Goal: Task Accomplishment & Management: Manage account settings

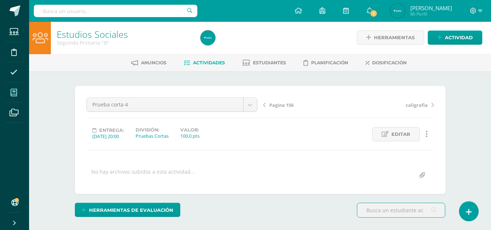
scroll to position [1, 0]
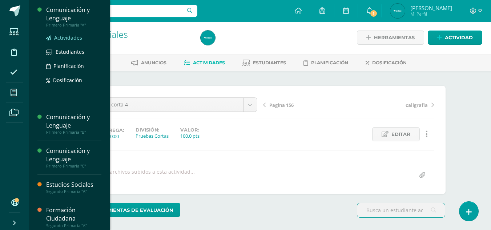
click at [62, 37] on span "Actividades" at bounding box center [68, 37] width 28 height 7
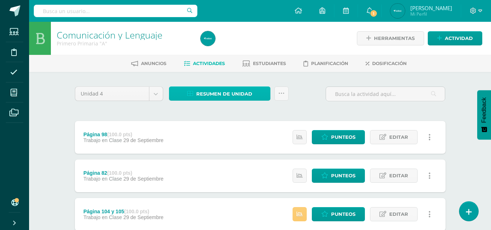
click at [198, 90] on span "Resumen de unidad" at bounding box center [224, 93] width 56 height 13
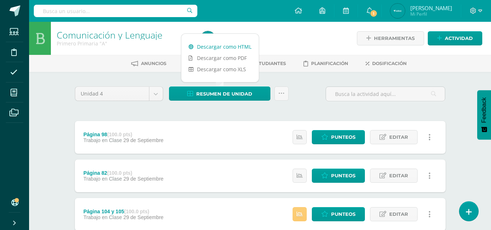
click at [244, 52] on link "Descargar como HTML" at bounding box center [220, 46] width 77 height 11
click at [221, 57] on link "Descargar como PDF" at bounding box center [220, 57] width 77 height 11
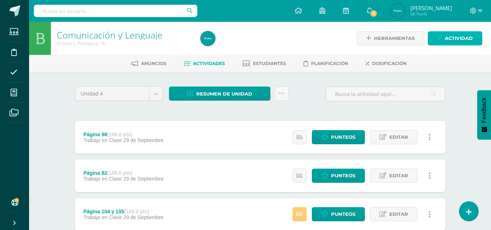
click at [450, 41] on span "Actividad" at bounding box center [459, 38] width 28 height 13
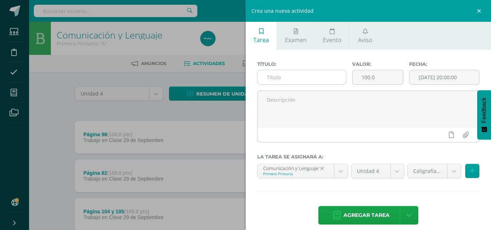
click at [327, 80] on input "text" at bounding box center [302, 77] width 88 height 14
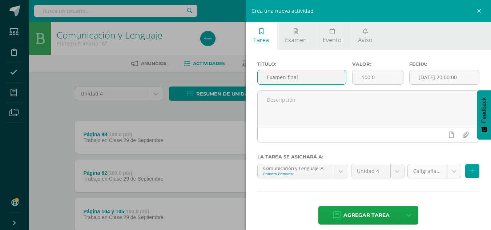
type input "Examen final"
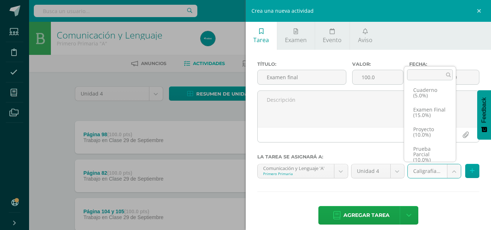
scroll to position [21, 0]
select select "233863"
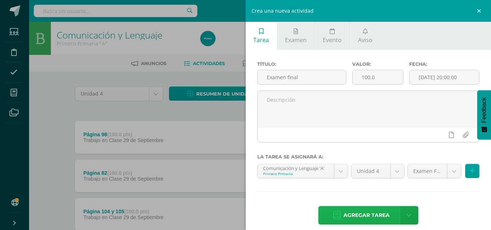
click at [344, 215] on span "Agregar tarea" at bounding box center [367, 216] width 46 height 18
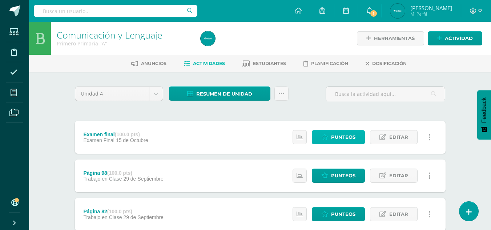
click at [322, 136] on icon at bounding box center [325, 137] width 7 height 6
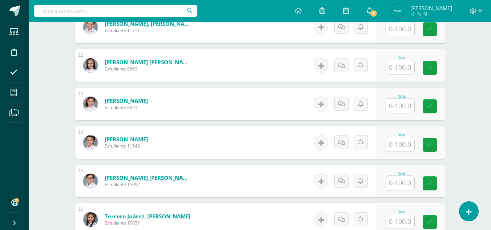
scroll to position [653, 0]
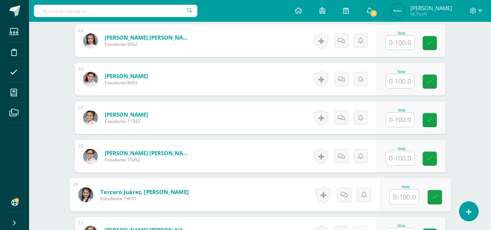
click at [408, 192] on input "text" at bounding box center [404, 197] width 29 height 15
type input "67"
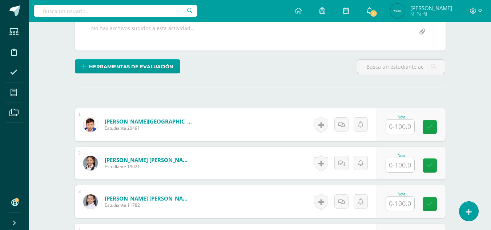
scroll to position [151, 0]
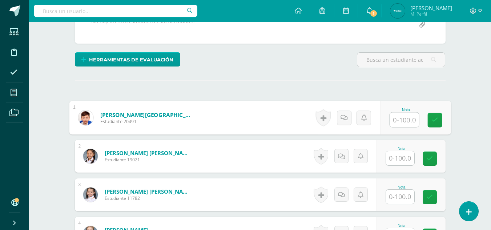
click at [406, 121] on input "text" at bounding box center [404, 120] width 29 height 15
type input "77"
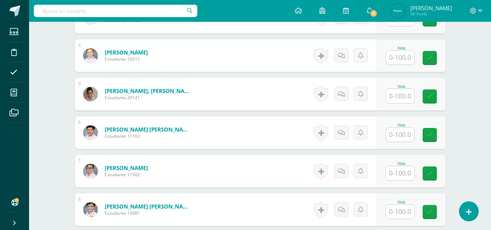
scroll to position [328, 0]
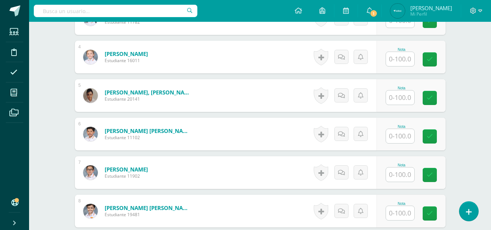
click at [401, 61] on input "text" at bounding box center [400, 59] width 28 height 14
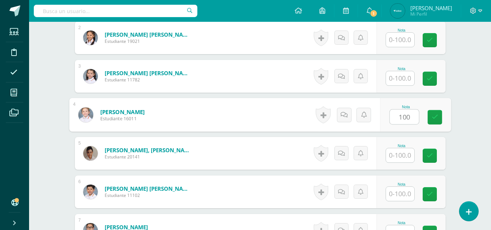
scroll to position [267, 0]
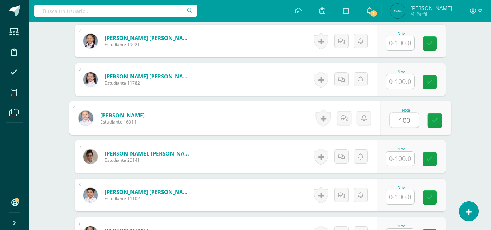
type input "100"
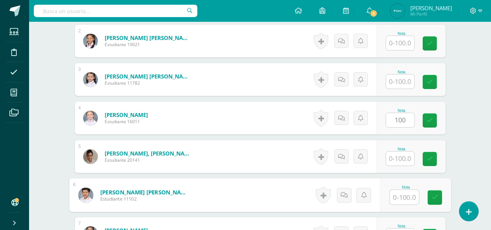
click at [402, 203] on input "text" at bounding box center [404, 197] width 29 height 15
type input "83"
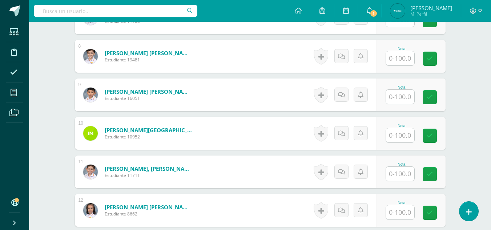
scroll to position [485, 0]
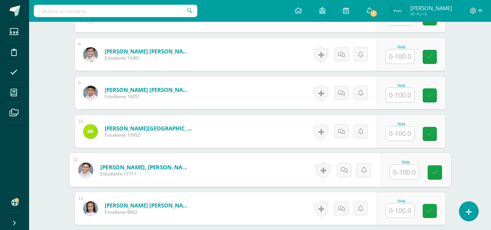
click at [405, 173] on input "text" at bounding box center [404, 172] width 29 height 15
type input "71"
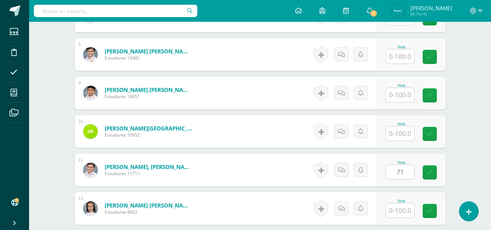
click at [467, 119] on div "Comunicación y Lenguaje Primero Primaria "A" Herramientas Detalle de asistencia…" at bounding box center [260, 19] width 462 height 964
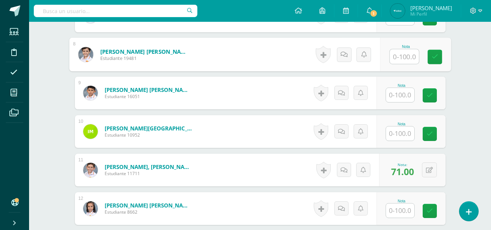
click at [403, 59] on input "text" at bounding box center [404, 56] width 29 height 15
type input "70"
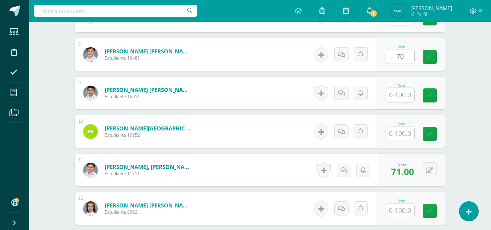
click at [472, 47] on div "Comunicación y Lenguaje Primero Primaria "A" Herramientas Detalle de asistencia…" at bounding box center [260, 19] width 462 height 964
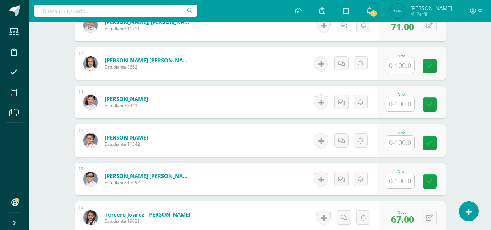
scroll to position [625, 0]
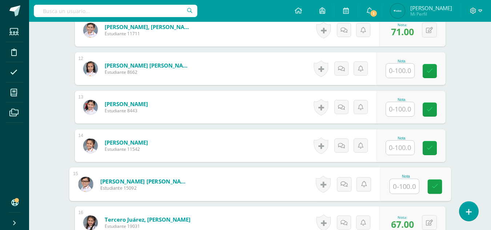
click at [399, 188] on input "text" at bounding box center [404, 186] width 29 height 15
type input "79"
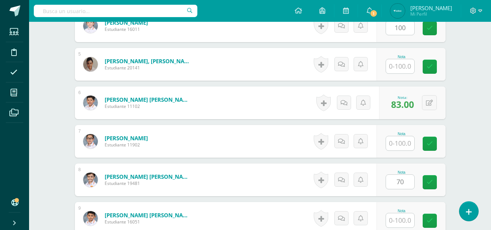
scroll to position [356, 0]
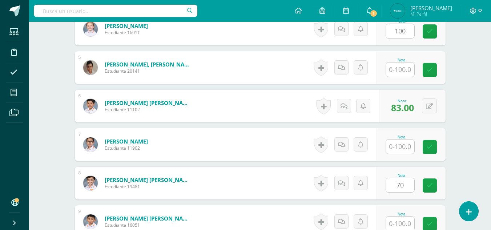
click at [402, 67] on input "text" at bounding box center [400, 70] width 28 height 14
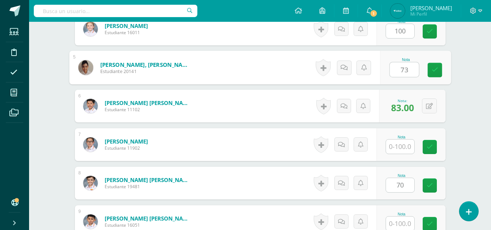
type input "73"
click at [470, 72] on div "Comunicación y Lenguaje Primero Primaria "A" Herramientas Detalle de asistencia…" at bounding box center [260, 148] width 462 height 964
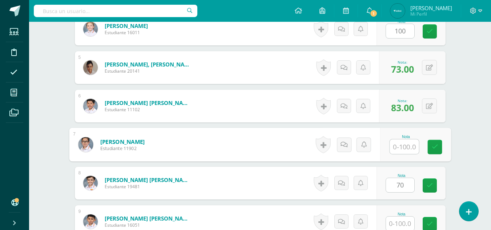
click at [404, 143] on input "text" at bounding box center [404, 147] width 29 height 15
type input "87"
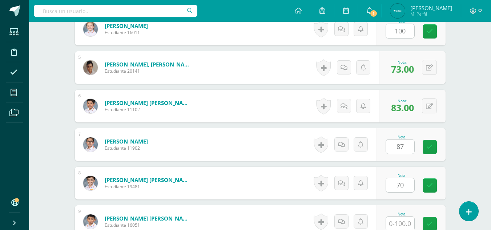
click at [477, 78] on div "Comunicación y Lenguaje Primero Primaria "A" Herramientas Detalle de asistencia…" at bounding box center [260, 148] width 462 height 964
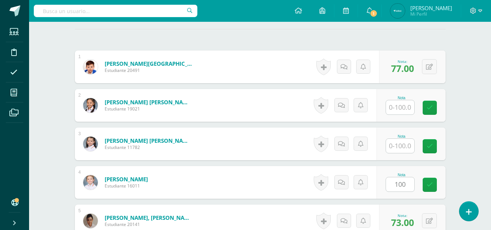
scroll to position [214, 0]
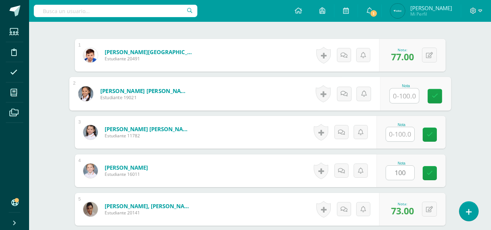
click at [404, 97] on input "text" at bounding box center [404, 96] width 29 height 15
type input "81"
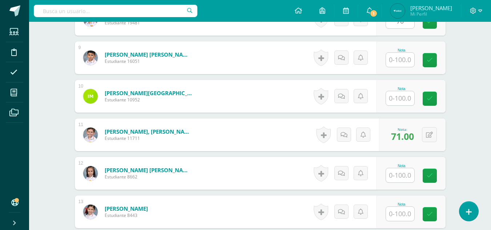
scroll to position [513, 0]
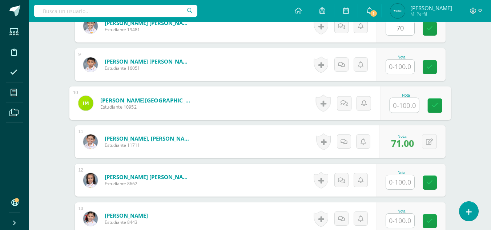
click at [404, 105] on input "text" at bounding box center [404, 105] width 29 height 15
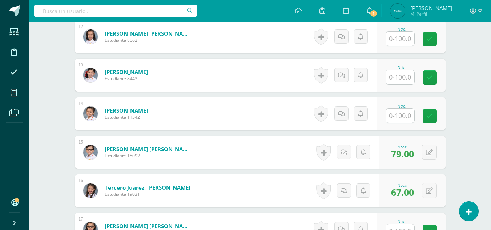
scroll to position [721, 0]
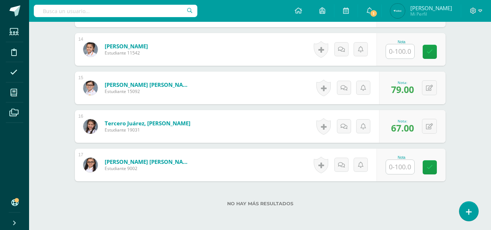
type input "69"
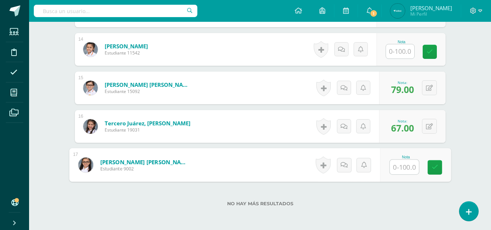
click at [396, 167] on input "text" at bounding box center [404, 167] width 29 height 15
type input "91"
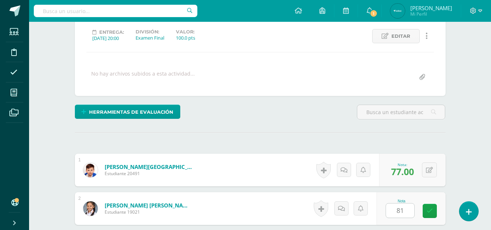
scroll to position [96, 0]
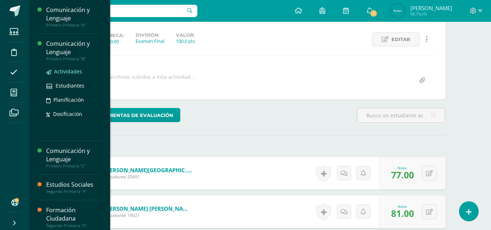
drag, startPoint x: 63, startPoint y: 67, endPoint x: 62, endPoint y: 75, distance: 8.4
click at [62, 75] on div "Actividades Estudiantes Planificación Dosificación" at bounding box center [73, 97] width 55 height 73
click at [62, 75] on link "Actividades" at bounding box center [73, 71] width 55 height 8
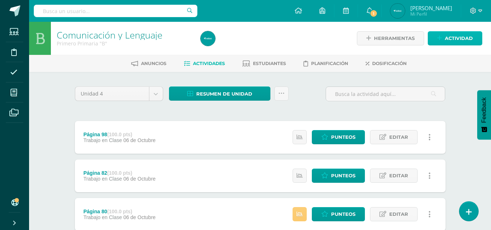
click at [458, 37] on span "Actividad" at bounding box center [459, 38] width 28 height 13
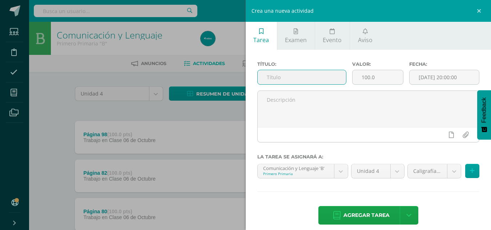
click at [299, 76] on input "text" at bounding box center [302, 77] width 88 height 14
type input "Examen Final"
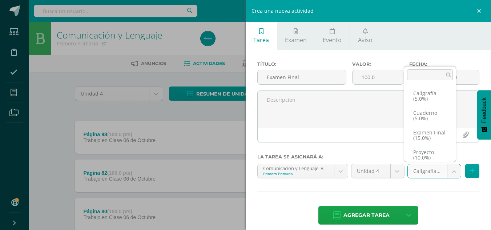
scroll to position [15, 0]
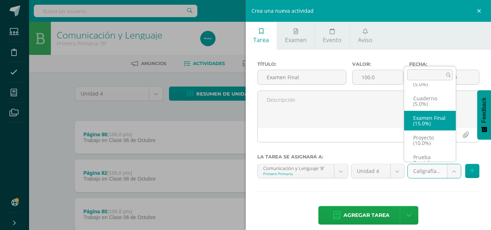
select select "233870"
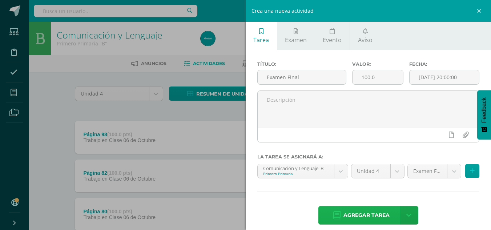
click at [377, 212] on span "Agregar tarea" at bounding box center [367, 216] width 46 height 18
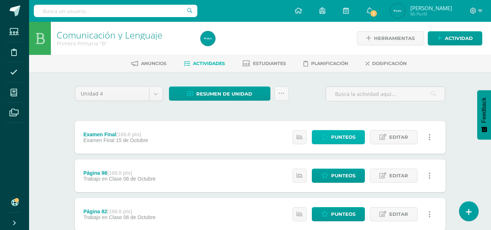
click at [328, 134] on icon at bounding box center [325, 137] width 7 height 6
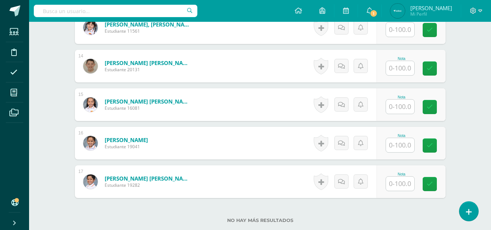
scroll to position [722, 0]
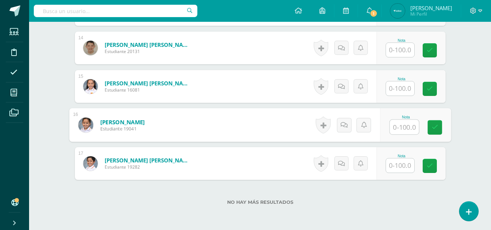
click at [397, 127] on input "text" at bounding box center [404, 127] width 29 height 15
type input "97"
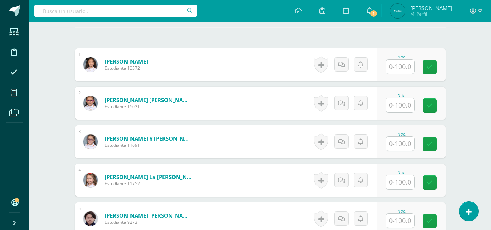
scroll to position [195, 0]
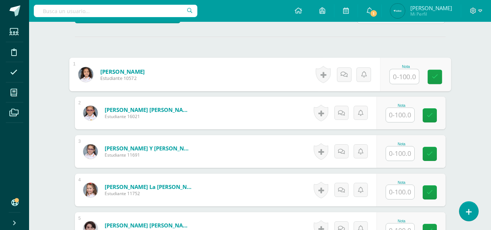
click at [406, 76] on input "text" at bounding box center [404, 76] width 29 height 15
type input "96"
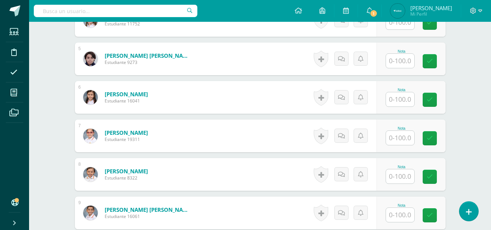
scroll to position [370, 0]
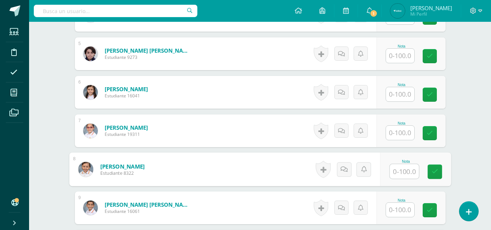
click at [391, 173] on input "text" at bounding box center [404, 171] width 29 height 15
type input "93"
click at [479, 101] on div "Comunicación y Lenguaje Primero Primaria "B" Herramientas Detalle de asistencia…" at bounding box center [260, 134] width 462 height 964
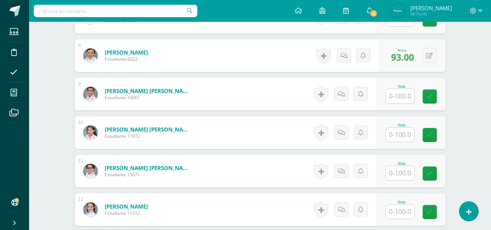
scroll to position [500, 0]
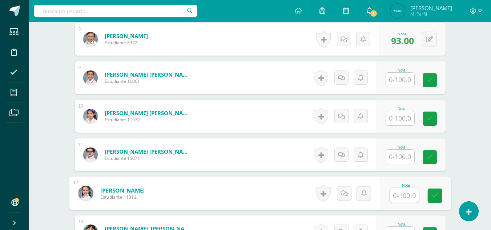
click at [407, 191] on input "text" at bounding box center [404, 195] width 29 height 15
type input "91"
click at [475, 131] on div "Comunicación y Lenguaje Primero Primaria "B" Herramientas Detalle de asistencia…" at bounding box center [260, 4] width 462 height 964
drag, startPoint x: 491, startPoint y: 140, endPoint x: 487, endPoint y: 164, distance: 24.3
click at [487, 164] on div "Comunicación y Lenguaje Primero Primaria "B" Herramientas Detalle de asistencia…" at bounding box center [260, 4] width 462 height 964
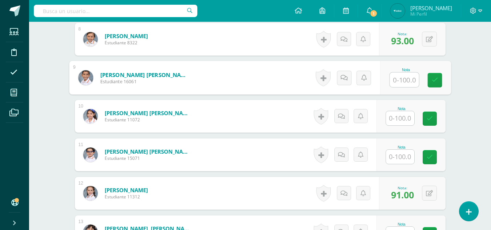
click at [404, 76] on input "text" at bounding box center [404, 80] width 29 height 15
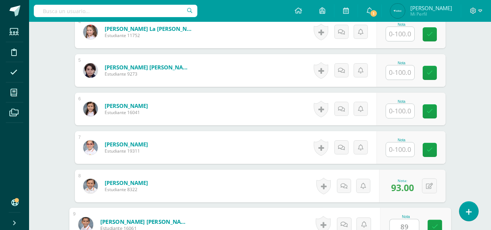
scroll to position [336, 0]
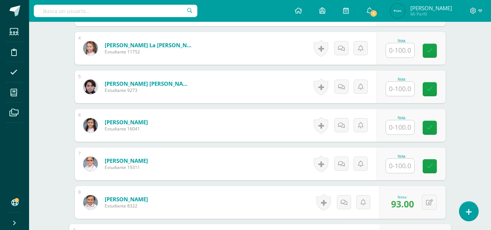
type input "89"
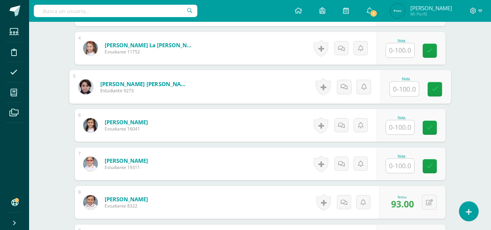
click at [399, 89] on input "text" at bounding box center [404, 89] width 29 height 15
type input "88"
click at [477, 72] on div "Comunicación y Lenguaje Primero Primaria "B" Herramientas Detalle de asistencia…" at bounding box center [260, 167] width 462 height 964
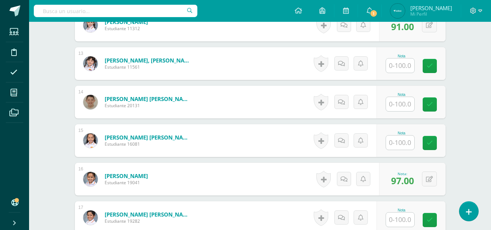
scroll to position [670, 0]
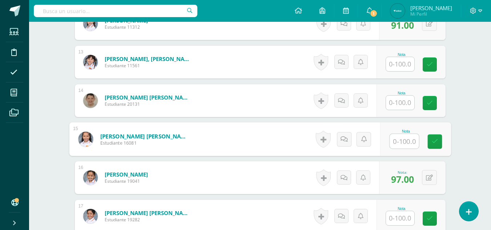
click at [402, 141] on input "text" at bounding box center [404, 141] width 29 height 15
type input "88"
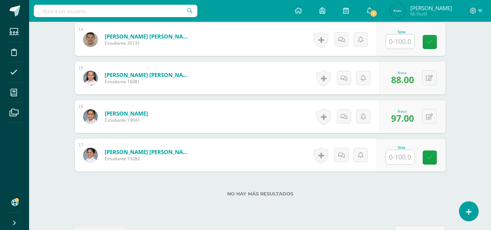
scroll to position [726, 0]
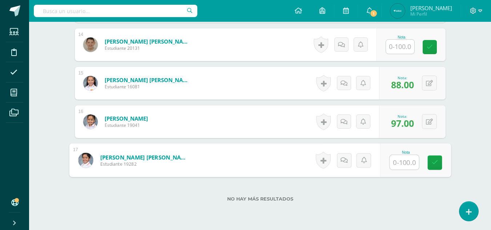
click at [404, 158] on input "text" at bounding box center [404, 162] width 29 height 15
type input "83"
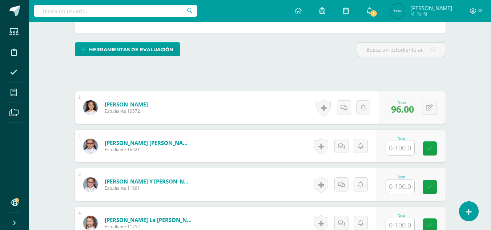
scroll to position [172, 0]
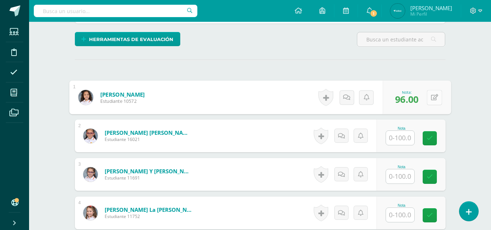
click at [429, 99] on button at bounding box center [434, 97] width 15 height 15
type input "81"
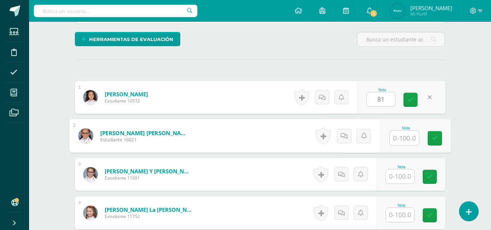
click at [405, 135] on input "text" at bounding box center [404, 138] width 29 height 15
type input "96"
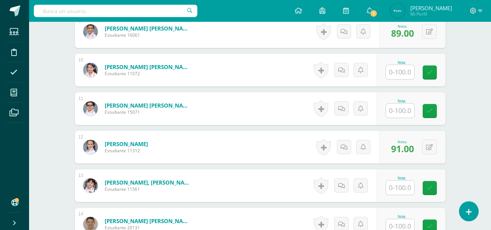
scroll to position [548, 0]
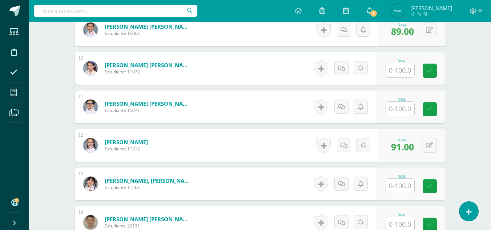
click at [407, 187] on input "text" at bounding box center [400, 186] width 28 height 14
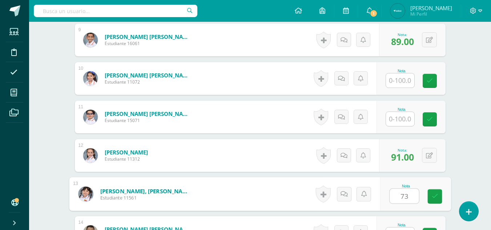
scroll to position [536, 0]
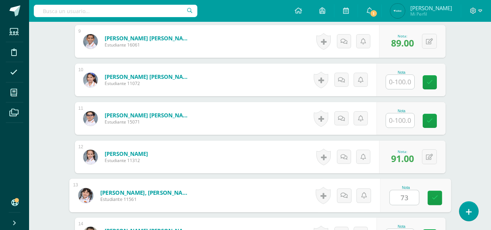
type input "73"
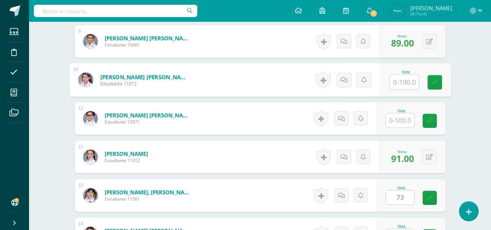
click at [400, 84] on input "text" at bounding box center [404, 82] width 29 height 15
type input "64"
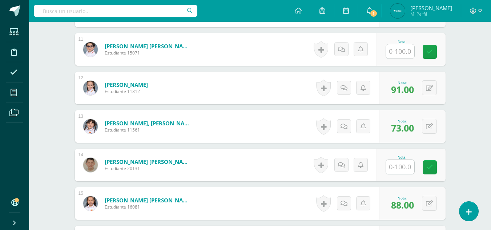
scroll to position [609, 0]
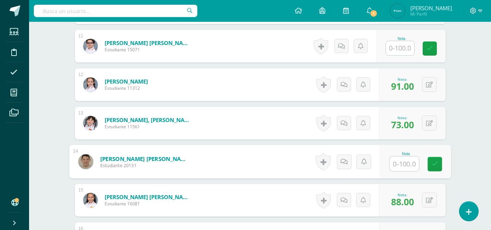
click at [403, 163] on input "text" at bounding box center [404, 164] width 29 height 15
type input "60"
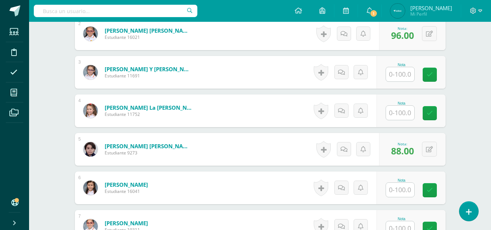
scroll to position [261, 0]
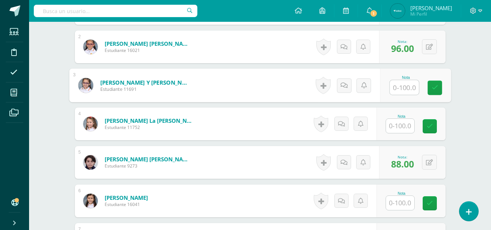
click at [400, 88] on input "text" at bounding box center [404, 87] width 29 height 15
type input "0"
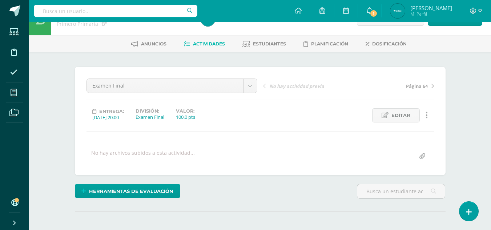
scroll to position [0, 0]
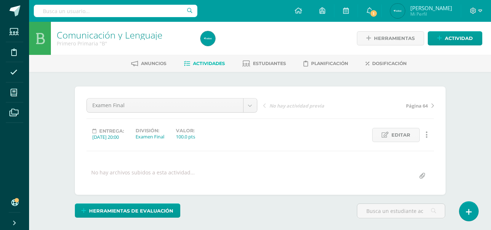
click at [206, 67] on link "Actividades" at bounding box center [204, 64] width 41 height 12
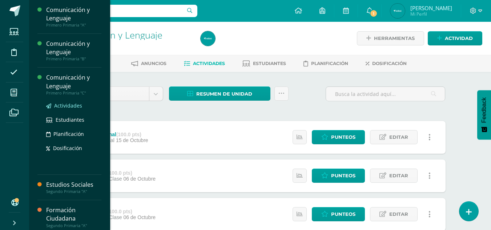
click at [53, 104] on link "Actividades" at bounding box center [73, 105] width 55 height 8
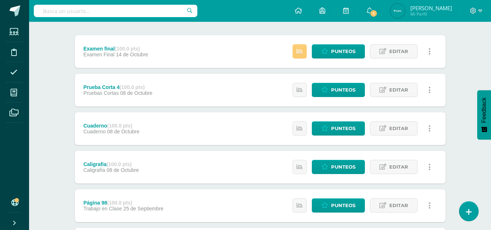
scroll to position [84, 0]
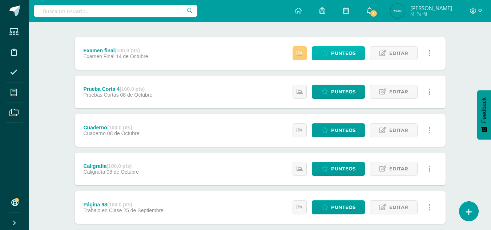
click at [322, 51] on icon at bounding box center [325, 53] width 7 height 6
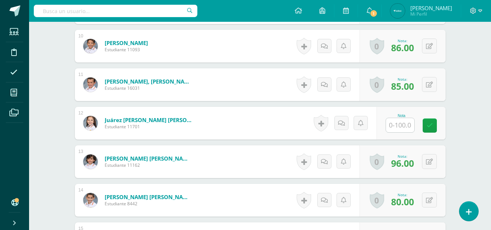
scroll to position [543, 0]
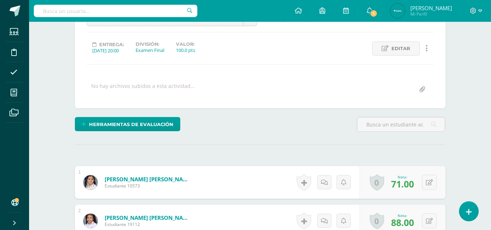
scroll to position [63, 0]
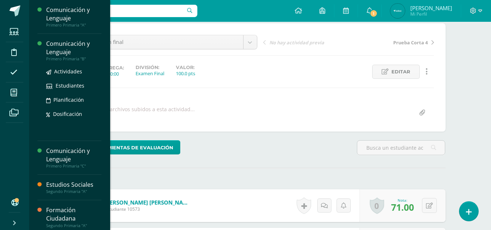
click at [53, 44] on div "Comunicación y Lenguaje" at bounding box center [73, 48] width 55 height 17
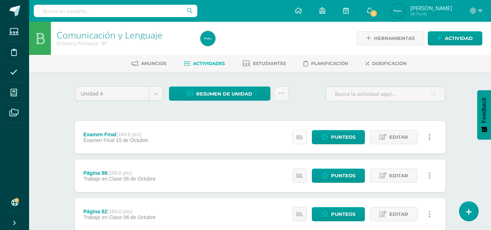
click at [300, 137] on icon at bounding box center [300, 137] width 6 height 6
click at [330, 132] on link "Punteos" at bounding box center [338, 137] width 53 height 14
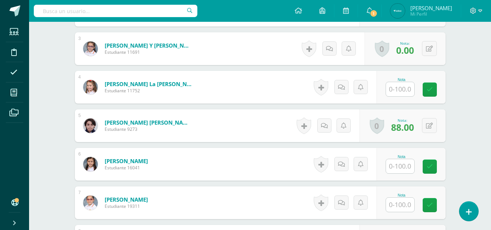
scroll to position [299, 0]
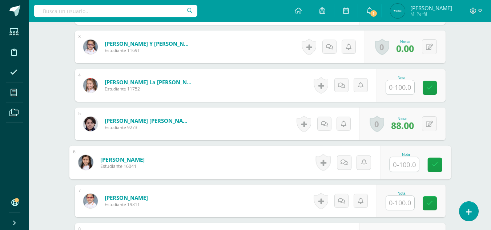
click at [403, 166] on input "text" at bounding box center [404, 165] width 29 height 15
type input "78"
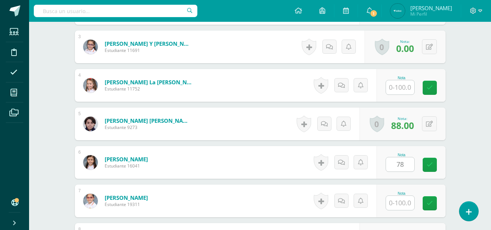
click at [458, 107] on div "¿Estás seguro que quieres eliminar esta actividad? Esto borrará la actividad y …" at bounding box center [260, 230] width 400 height 914
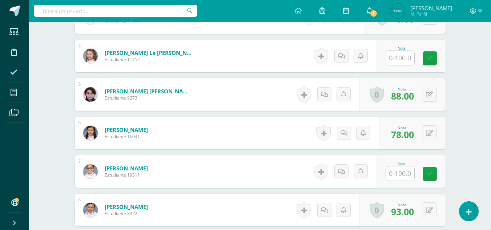
scroll to position [301, 0]
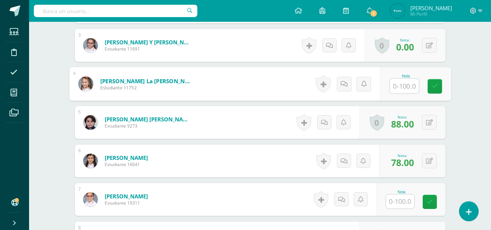
click at [400, 91] on input "text" at bounding box center [404, 86] width 29 height 15
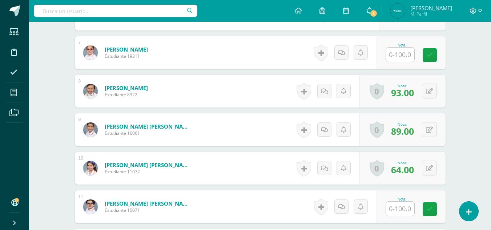
scroll to position [0, 0]
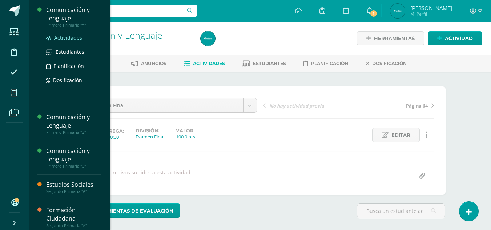
type input "82"
click at [62, 36] on span "Actividades" at bounding box center [68, 37] width 28 height 7
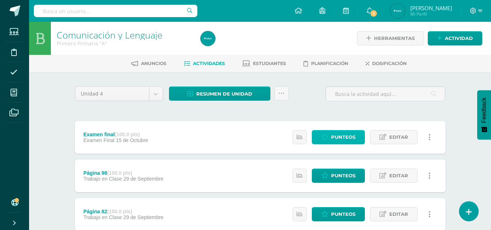
click at [340, 137] on span "Punteos" at bounding box center [343, 137] width 24 height 13
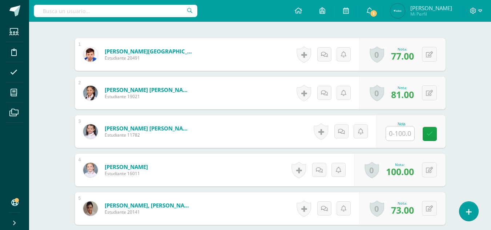
scroll to position [215, 0]
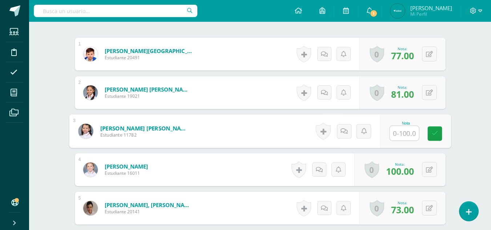
click at [403, 132] on input "text" at bounding box center [404, 133] width 29 height 15
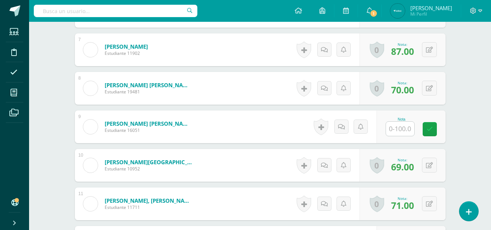
scroll to position [453, 0]
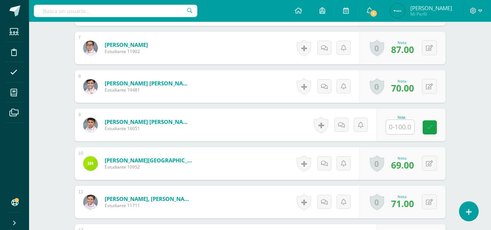
type input "55"
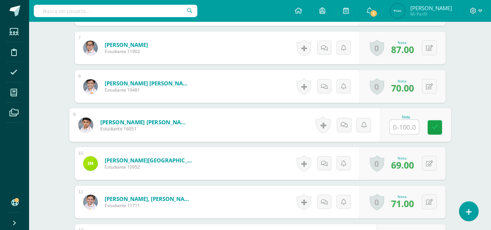
click at [407, 128] on input "text" at bounding box center [404, 127] width 29 height 15
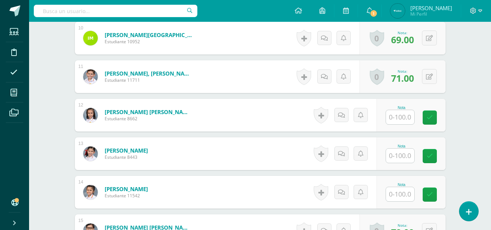
scroll to position [616, 0]
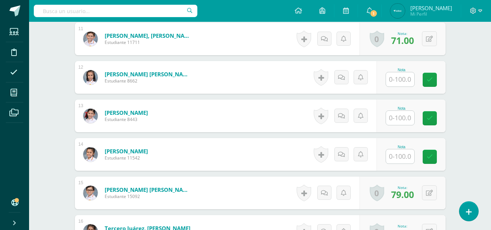
click at [405, 114] on input "text" at bounding box center [400, 118] width 28 height 14
type input "79"
click at [403, 155] on input "text" at bounding box center [404, 157] width 29 height 15
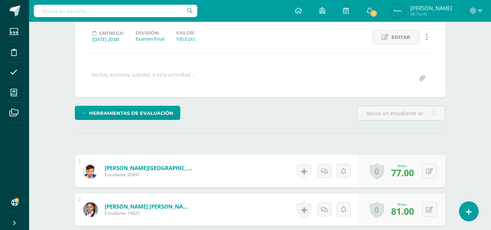
scroll to position [0, 0]
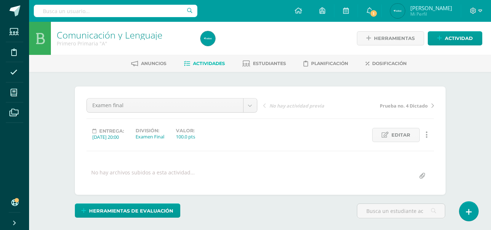
click at [188, 64] on link "Actividades" at bounding box center [204, 64] width 41 height 12
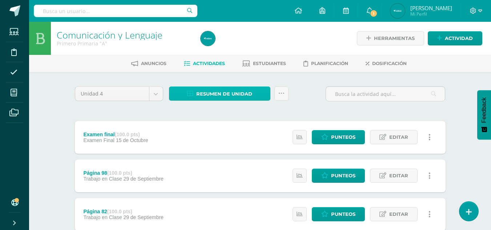
click at [191, 95] on icon at bounding box center [190, 94] width 6 height 6
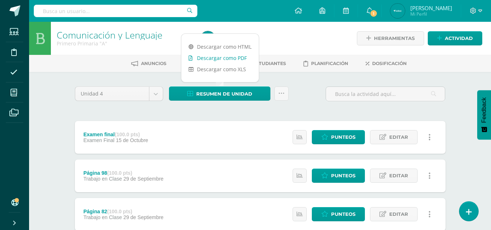
click at [222, 53] on link "Descargar como PDF" at bounding box center [220, 57] width 77 height 11
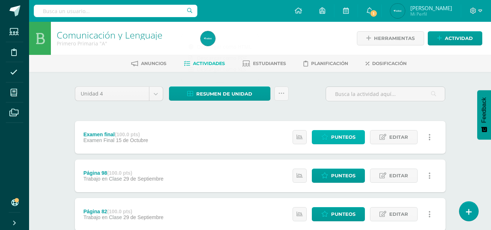
click at [343, 135] on span "Punteos" at bounding box center [343, 137] width 24 height 13
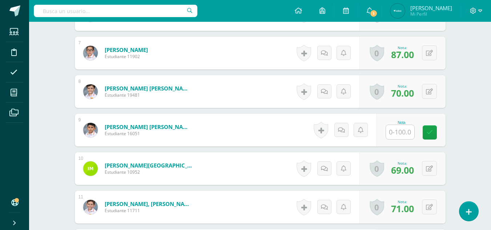
scroll to position [446, 0]
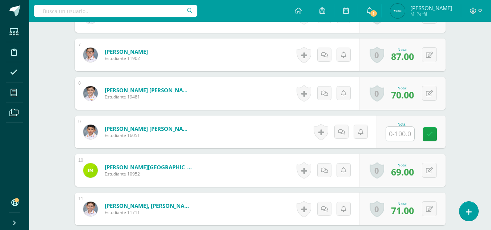
click at [401, 133] on input "text" at bounding box center [400, 134] width 28 height 14
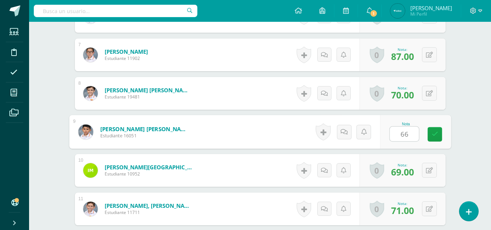
type input "66"
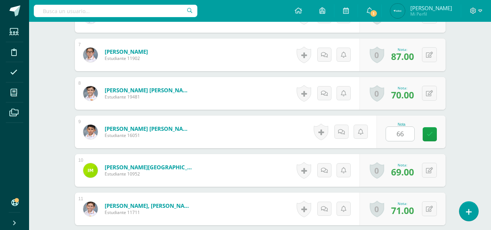
click at [476, 105] on div "Comunicación y Lenguaje Primero Primaria "A" Herramientas Detalle de asistencia…" at bounding box center [260, 58] width 462 height 964
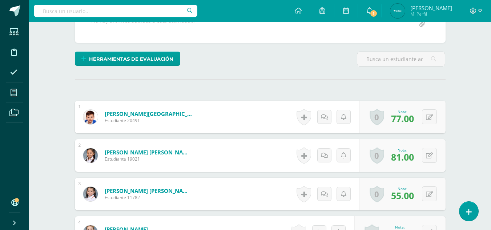
scroll to position [154, 0]
